Goal: Task Accomplishment & Management: Manage account settings

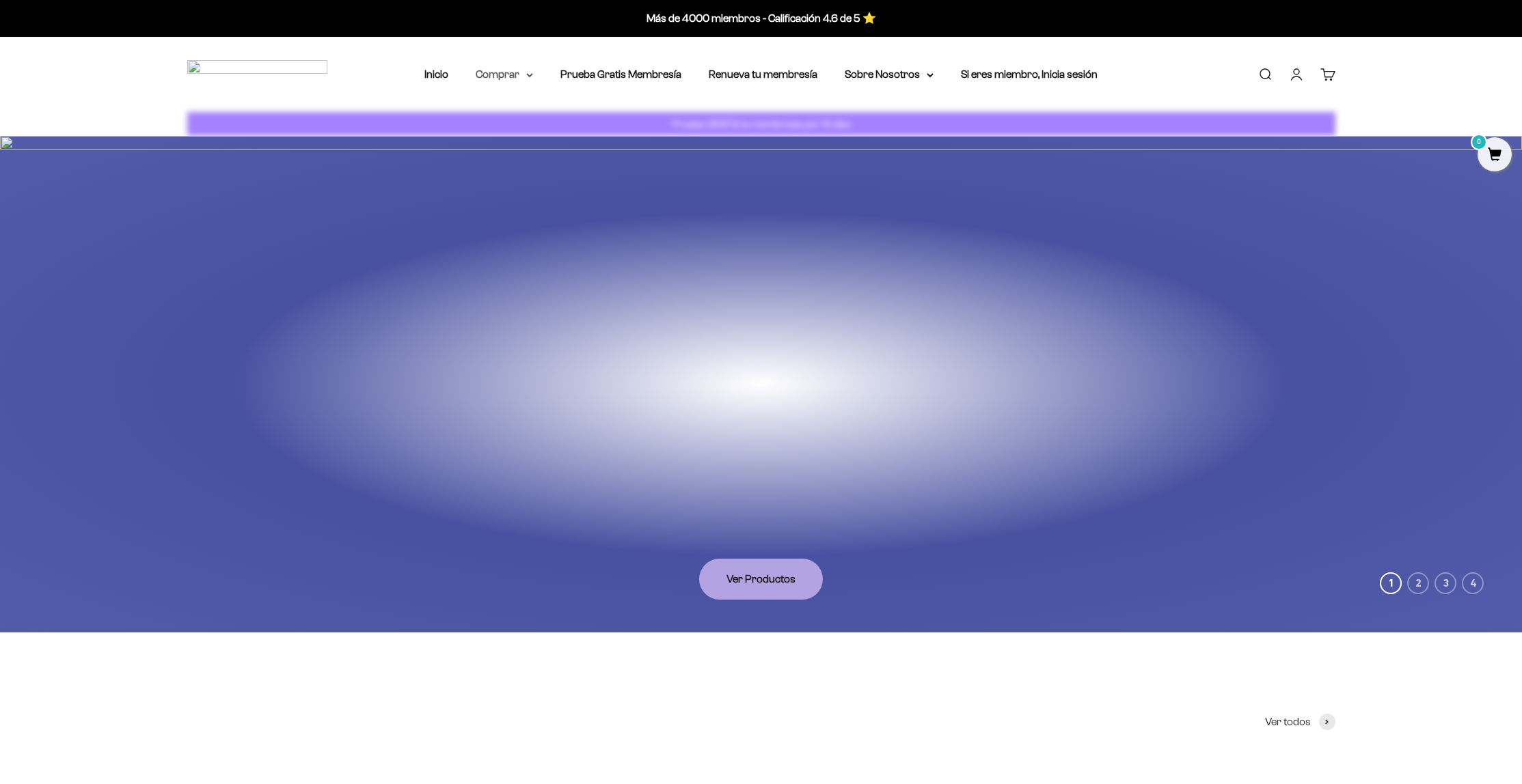
click at [499, 72] on summary "Comprar" at bounding box center [505, 74] width 57 height 18
click at [526, 74] on summary "Comprar" at bounding box center [505, 74] width 57 height 18
click at [527, 74] on icon at bounding box center [530, 75] width 7 height 5
click at [496, 69] on summary "Comprar" at bounding box center [505, 74] width 57 height 18
click at [533, 80] on summary "Comprar" at bounding box center [505, 74] width 57 height 18
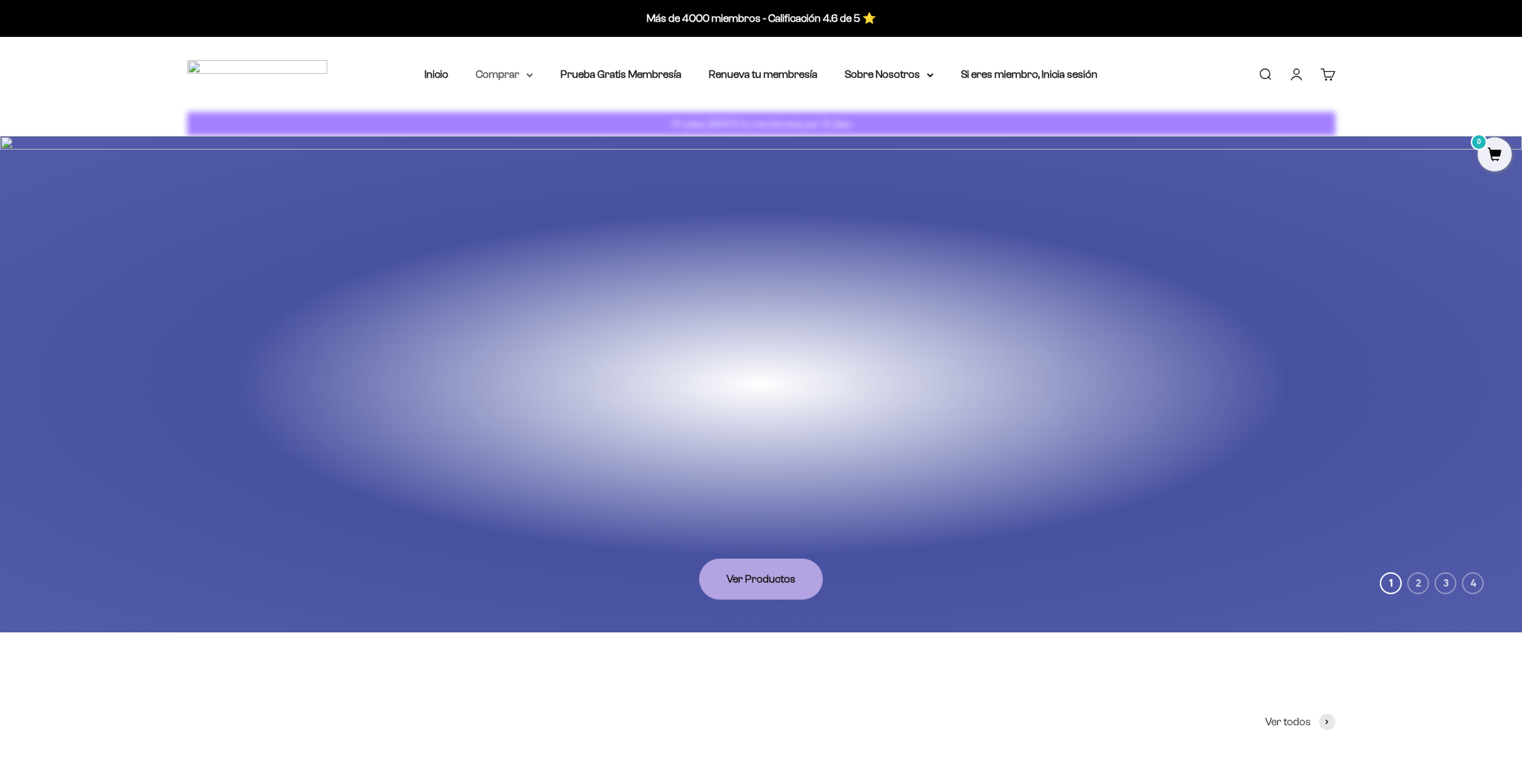
click at [502, 75] on summary "Comprar" at bounding box center [505, 74] width 57 height 18
click at [516, 70] on summary "Comprar" at bounding box center [505, 74] width 57 height 18
click at [1292, 75] on link "Abrir página de la cuenta" at bounding box center [1296, 74] width 15 height 15
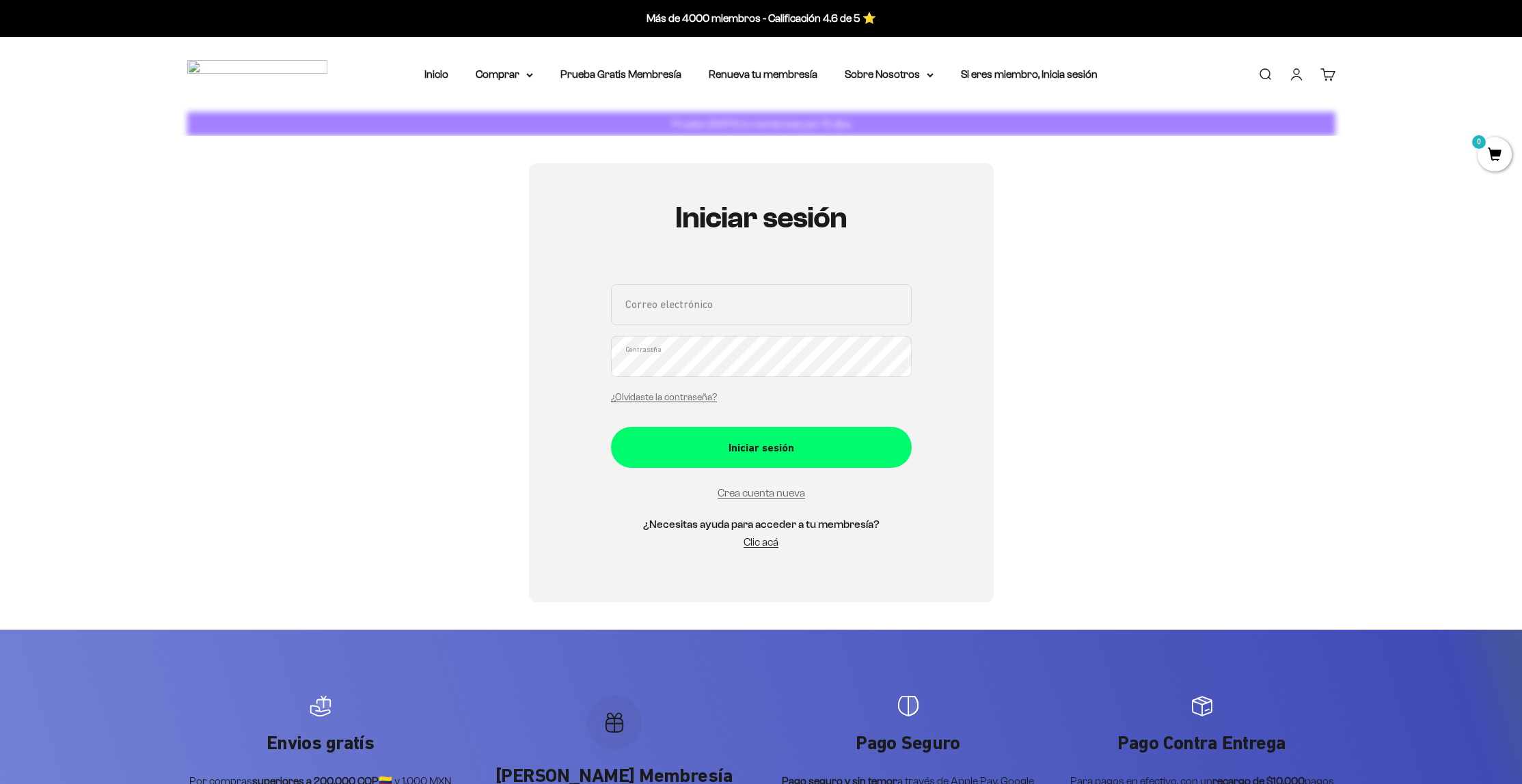
click at [646, 316] on input "Correo electrónico" at bounding box center [761, 304] width 301 height 41
click at [891, 313] on input "Correo electrónico" at bounding box center [761, 304] width 301 height 41
